Goal: Transaction & Acquisition: Purchase product/service

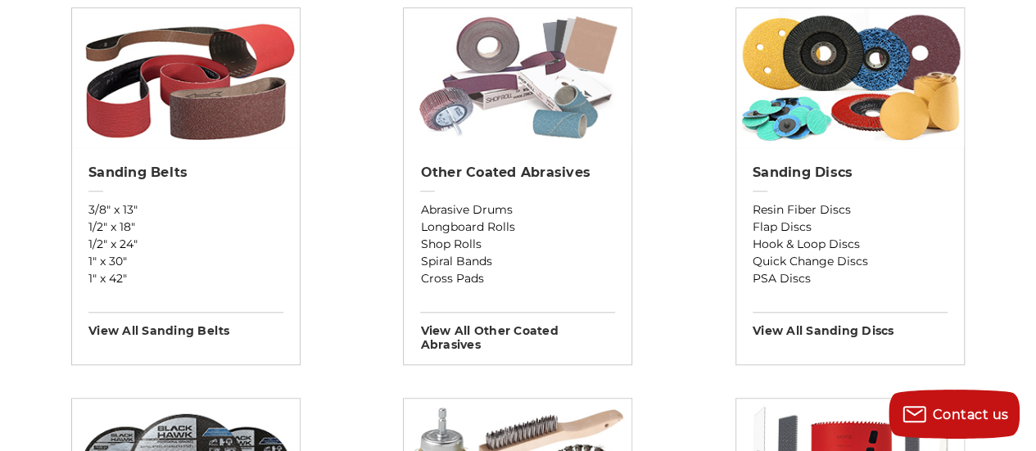
scroll to position [655, 0]
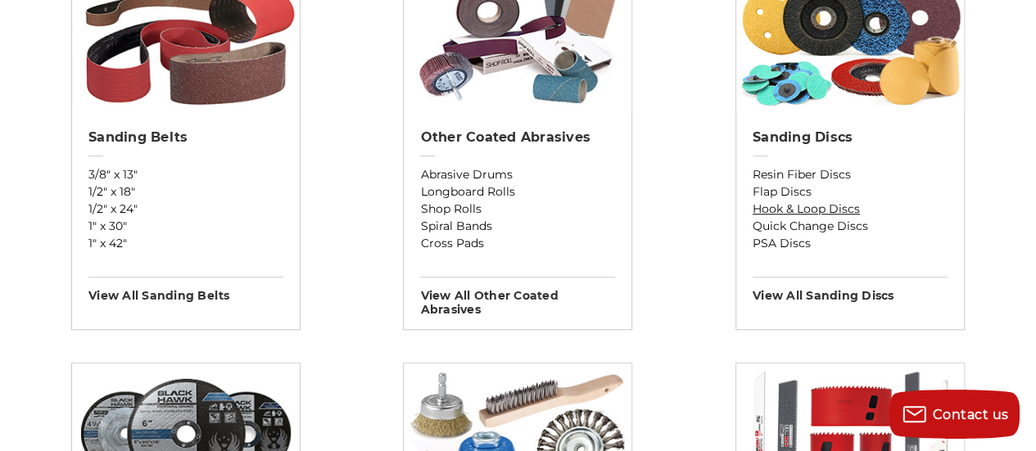
click at [784, 204] on link "Hook & Loop Discs" at bounding box center [849, 209] width 195 height 17
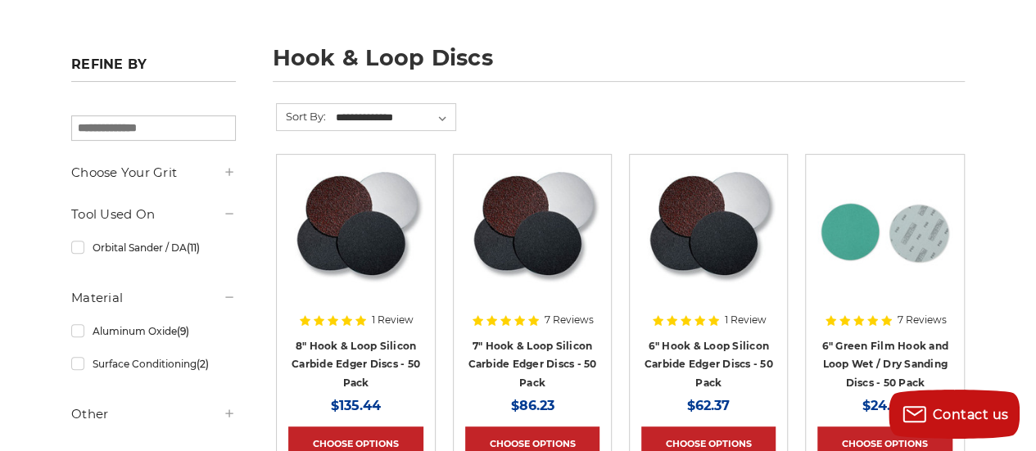
scroll to position [246, 0]
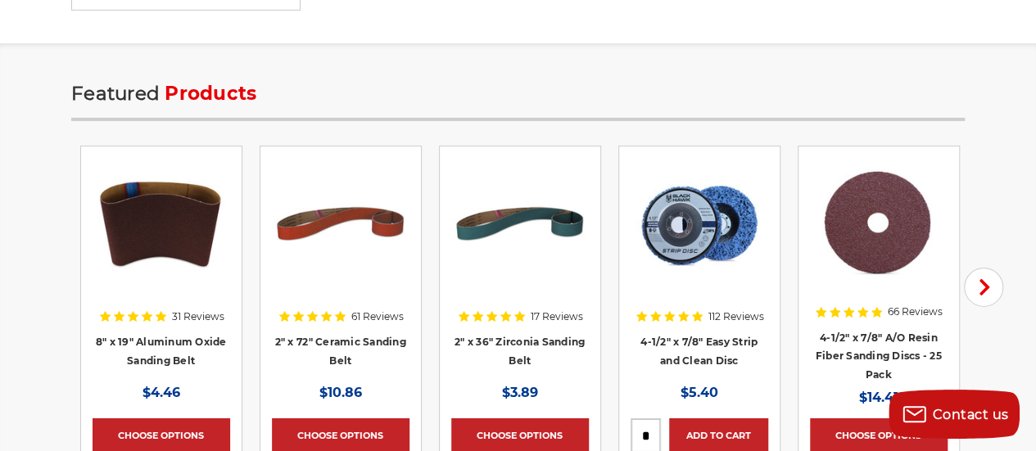
scroll to position [2538, 0]
